Goal: Task Accomplishment & Management: Use online tool/utility

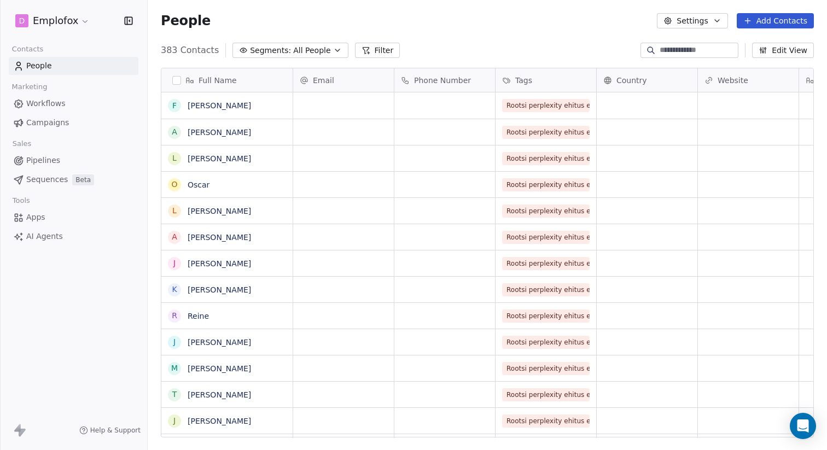
scroll to position [396, 679]
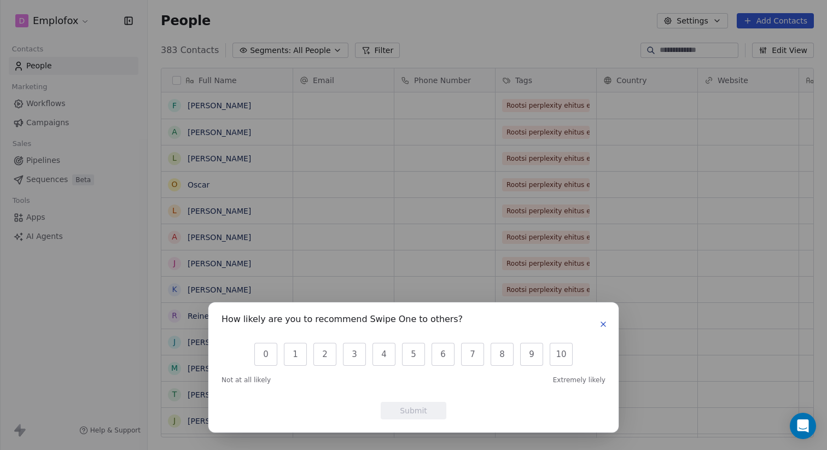
click at [604, 324] on icon "button" at bounding box center [603, 324] width 9 height 9
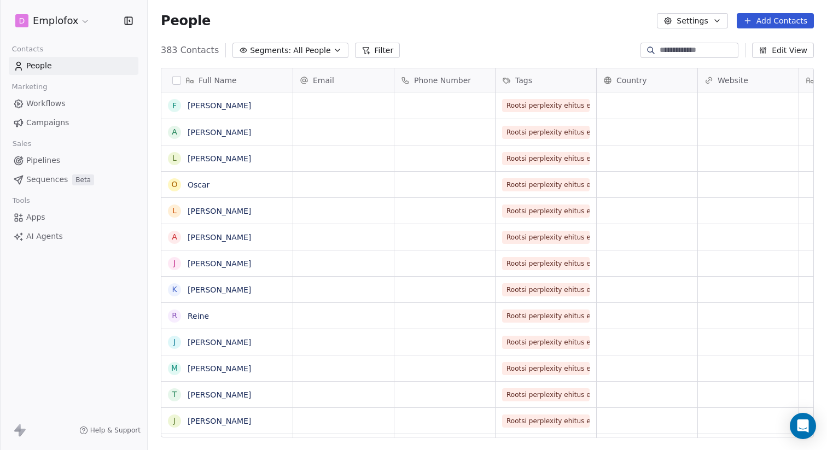
click at [766, 24] on button "Add Contacts" at bounding box center [775, 20] width 77 height 15
click at [759, 62] on span "Import from CSV" at bounding box center [772, 61] width 63 height 11
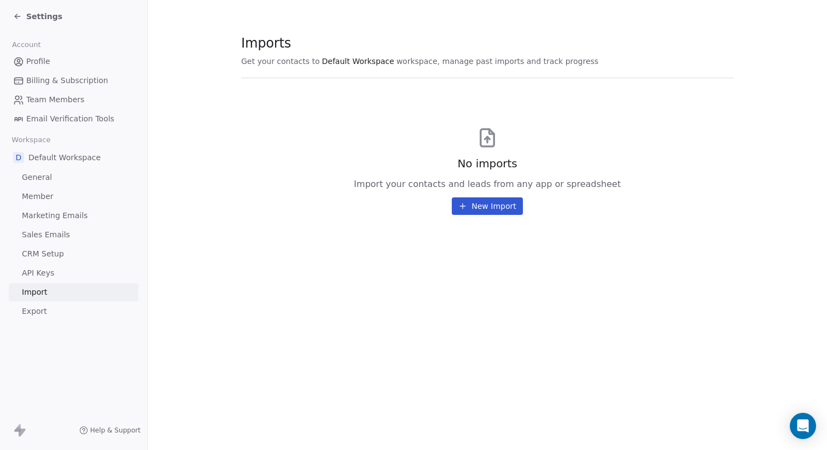
click at [497, 203] on button "New Import" at bounding box center [487, 206] width 71 height 18
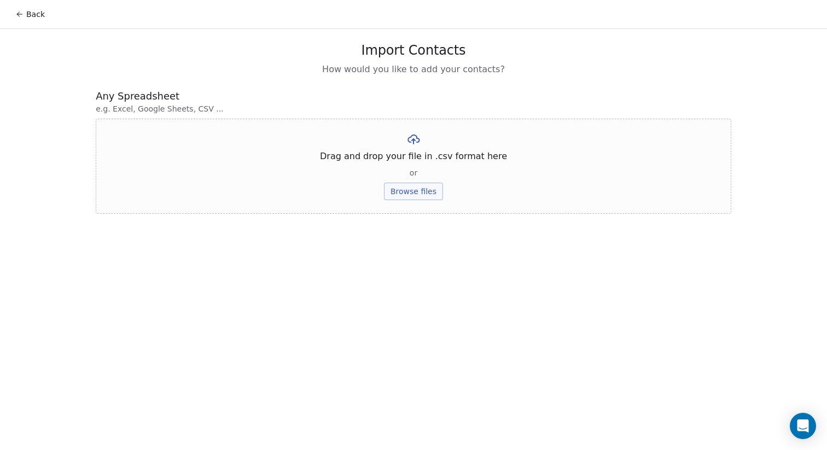
click at [417, 191] on button "Browse files" at bounding box center [413, 192] width 59 height 18
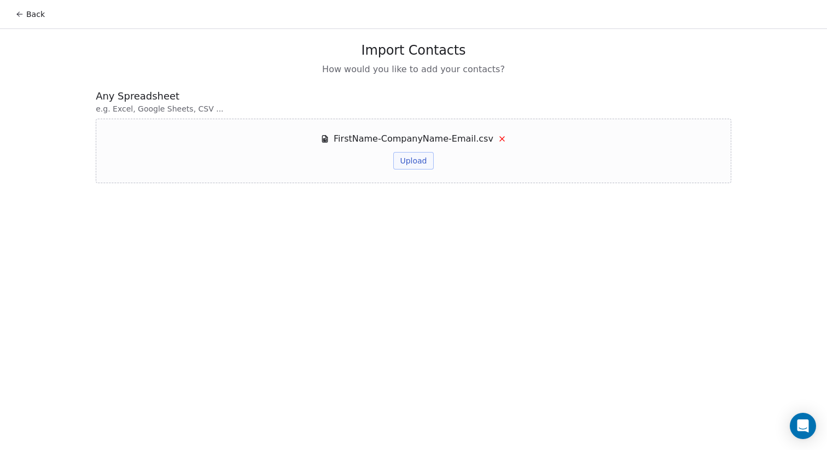
click at [417, 159] on button "Upload" at bounding box center [413, 161] width 40 height 18
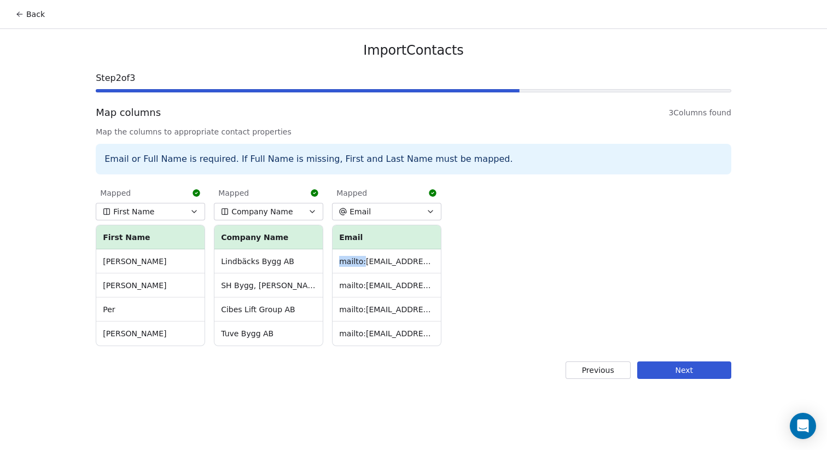
drag, startPoint x: 361, startPoint y: 261, endPoint x: 333, endPoint y: 261, distance: 29.0
click at [333, 261] on td "mailto:[EMAIL_ADDRESS][DOMAIN_NAME]" at bounding box center [387, 261] width 108 height 24
